Goal: Check status: Check status

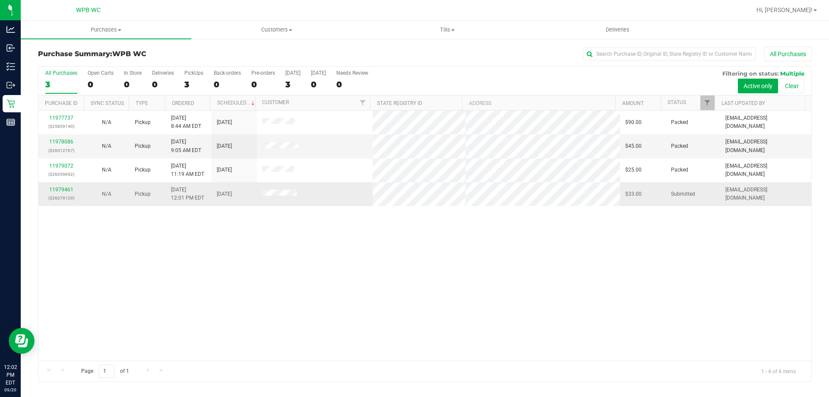
click at [52, 186] on div "11979461 (326079129)" at bounding box center [61, 194] width 35 height 16
drag, startPoint x: 56, startPoint y: 186, endPoint x: 63, endPoint y: 189, distance: 7.5
click at [60, 188] on div "11979461 (326079129)" at bounding box center [61, 194] width 35 height 16
click at [63, 189] on link "11979461" at bounding box center [61, 189] width 24 height 6
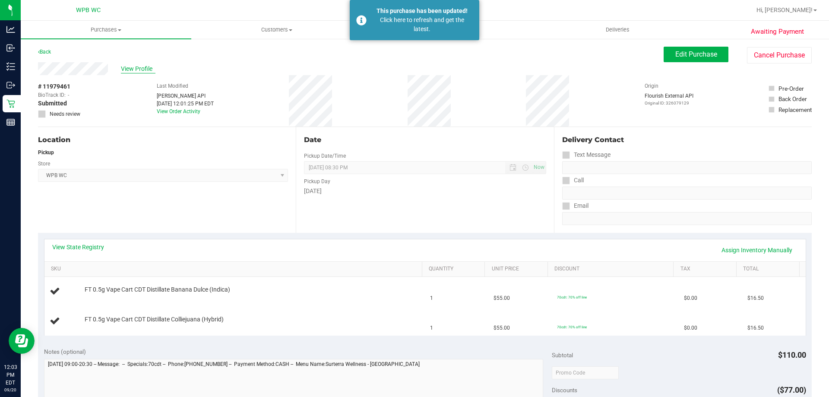
click at [145, 66] on span "View Profile" at bounding box center [138, 68] width 35 height 9
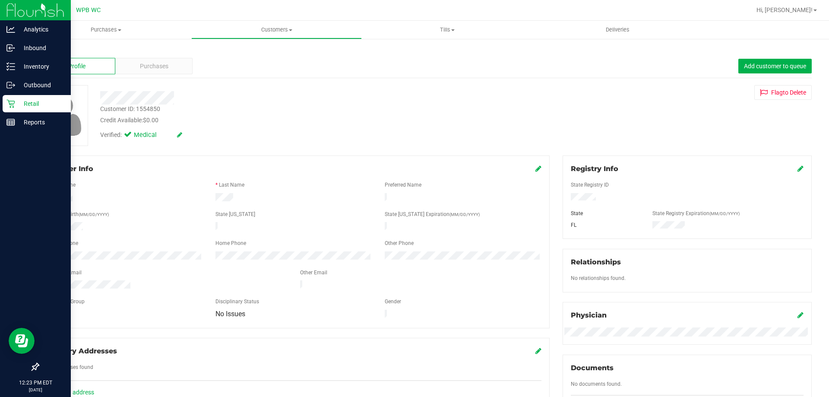
click at [1, 101] on link "Retail" at bounding box center [35, 104] width 71 height 19
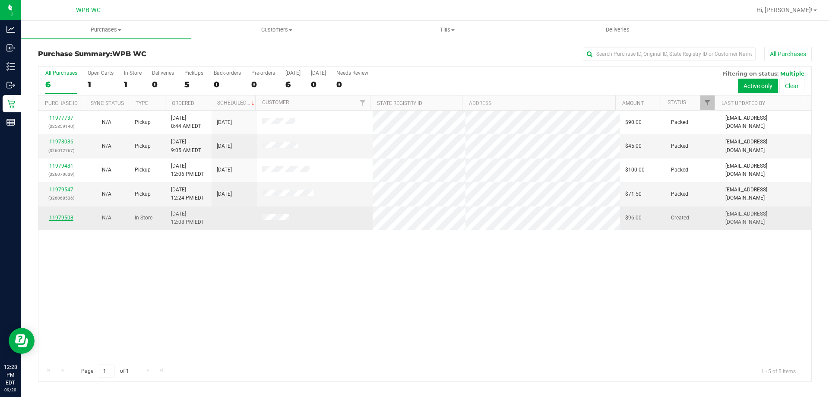
click at [60, 218] on link "11979508" at bounding box center [61, 218] width 24 height 6
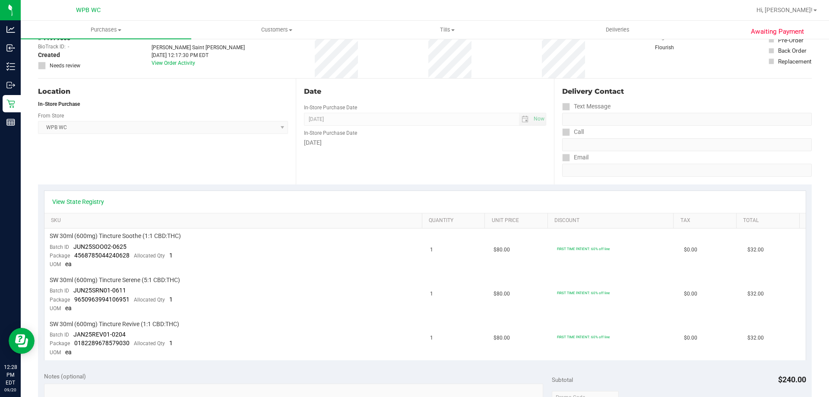
scroll to position [216, 0]
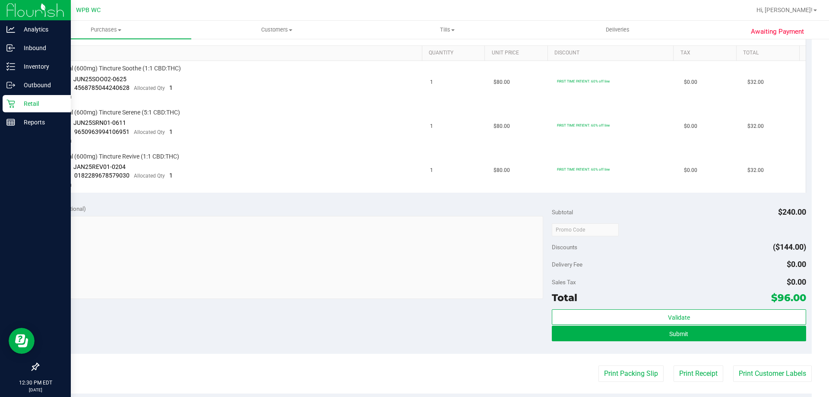
click at [19, 101] on p "Retail" at bounding box center [41, 103] width 52 height 10
